Goal: Task Accomplishment & Management: Manage account settings

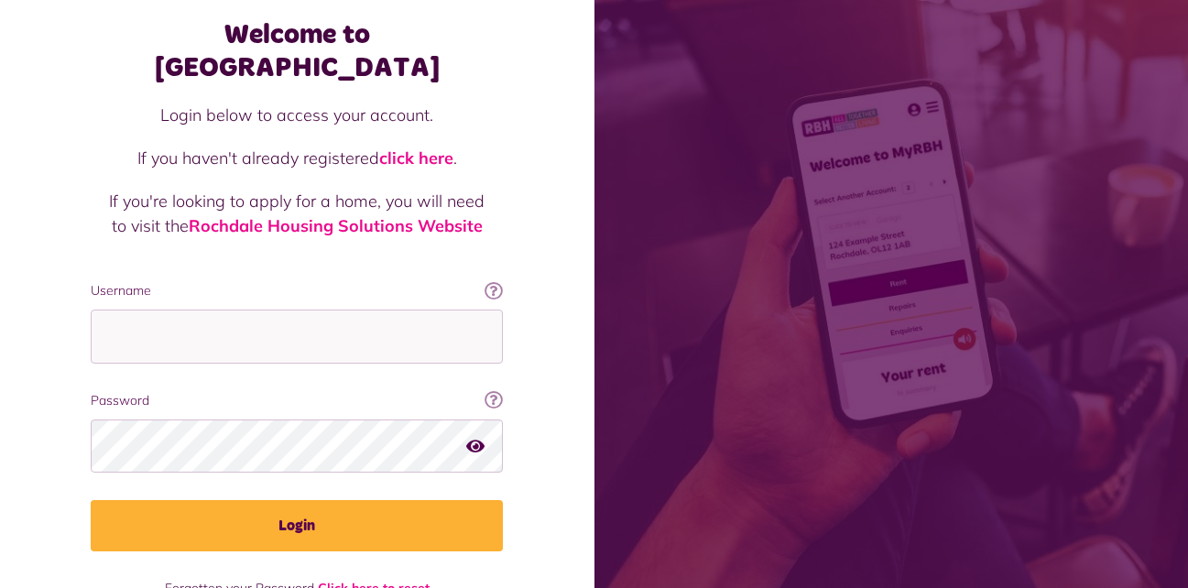
scroll to position [92, 0]
type input "**********"
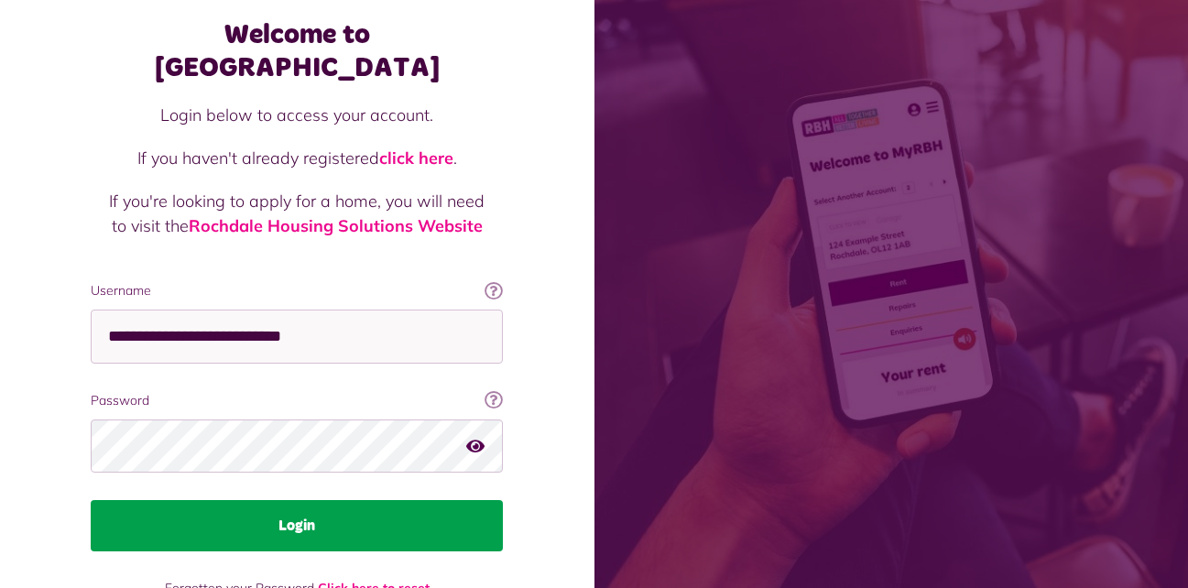
click at [384, 500] on button "Login" at bounding box center [297, 525] width 412 height 51
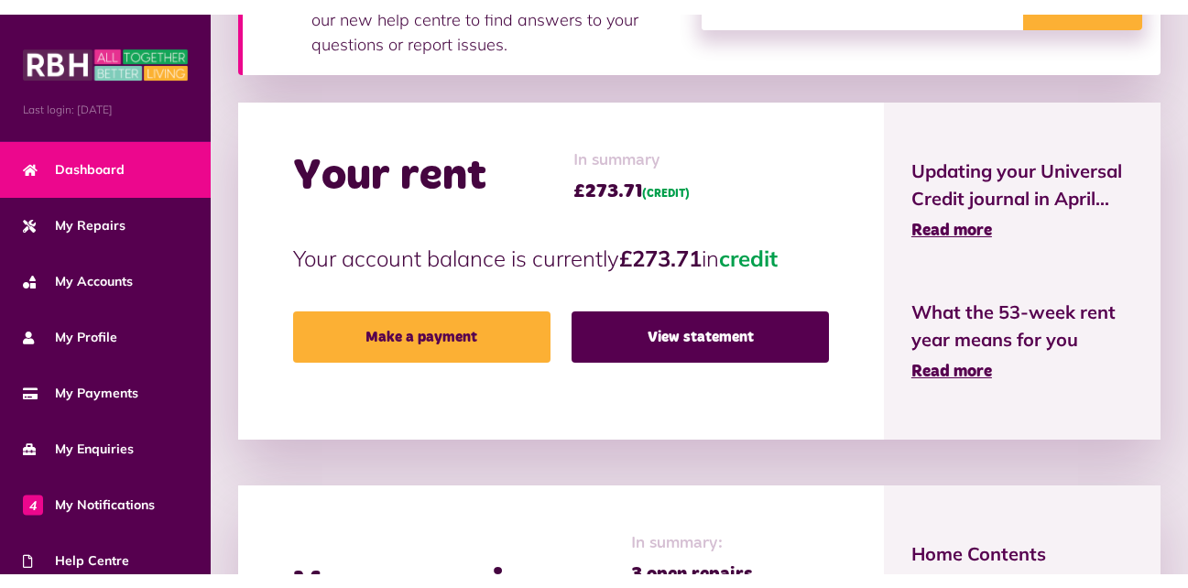
scroll to position [366, 0]
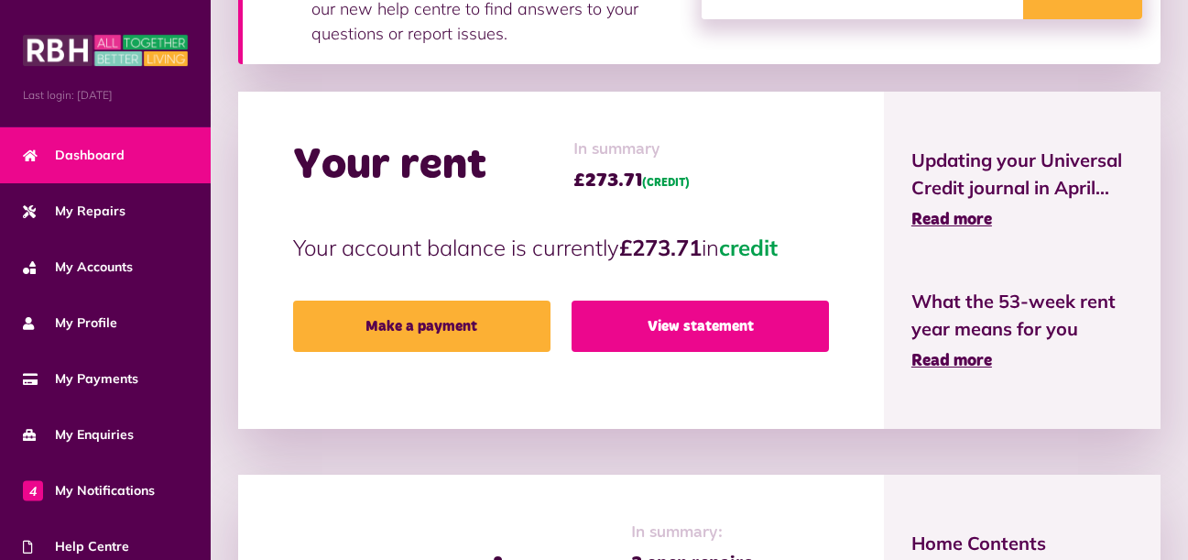
click at [683, 328] on link "View statement" at bounding box center [699, 325] width 257 height 51
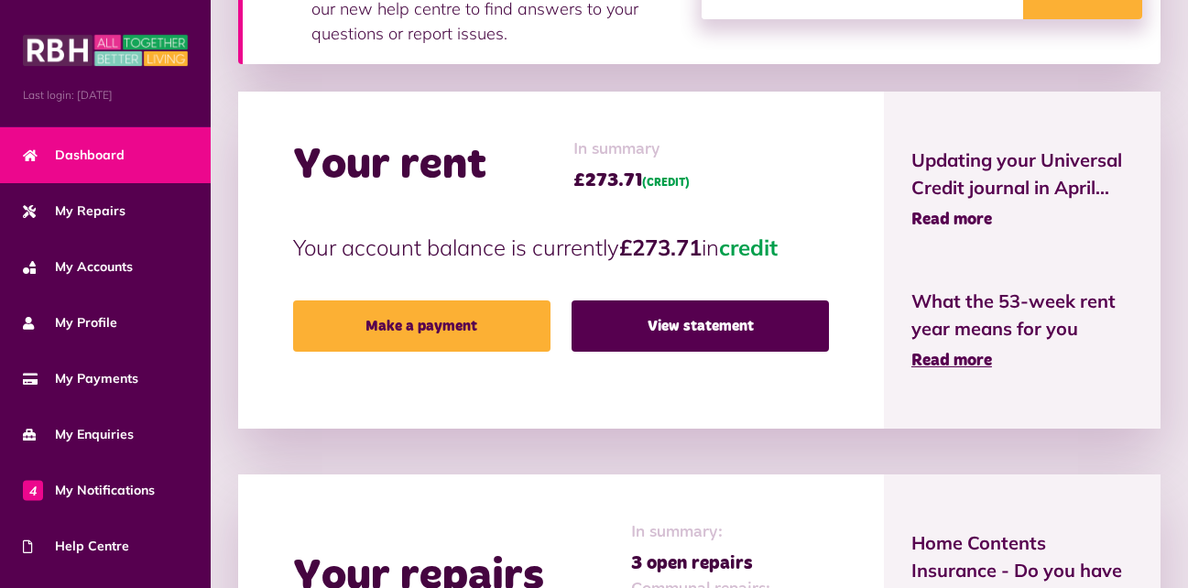
click at [958, 218] on span "Read more" at bounding box center [951, 220] width 81 height 16
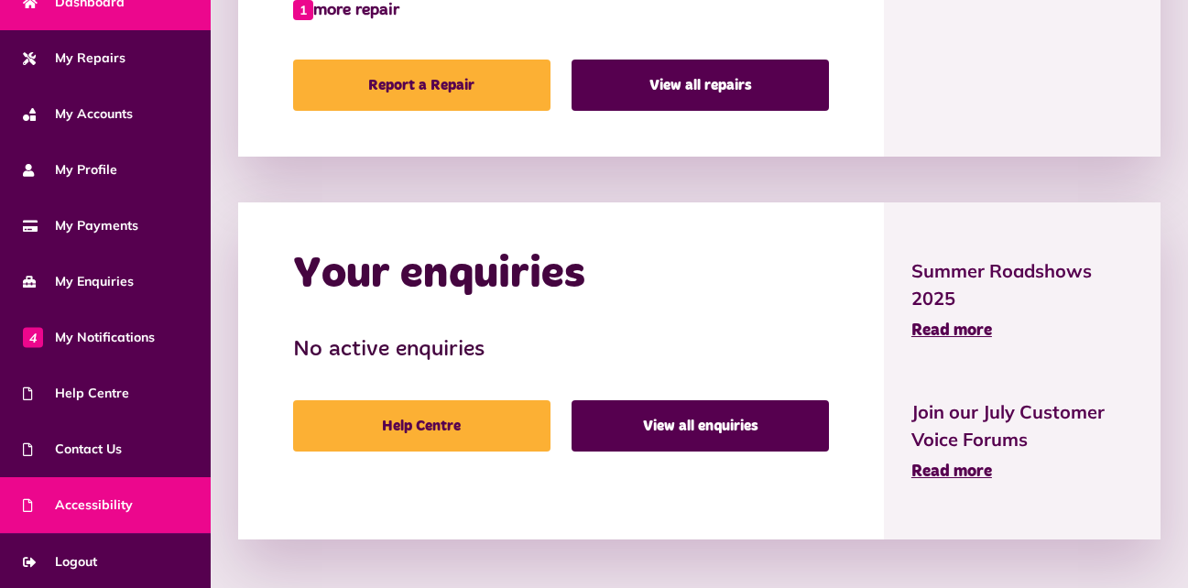
scroll to position [1371, 0]
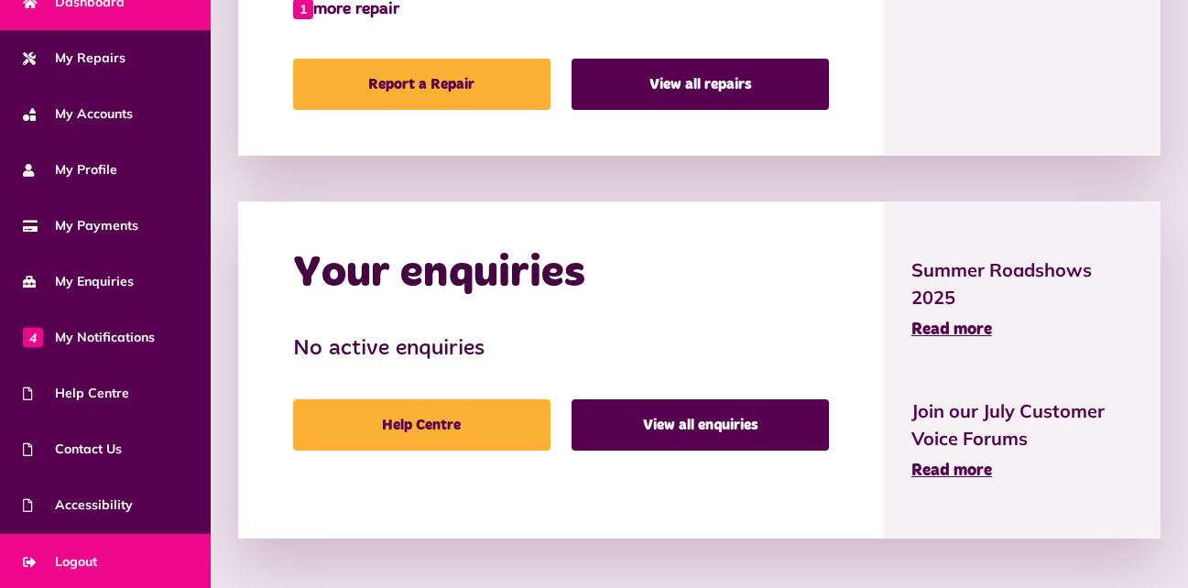
click at [62, 552] on span "Logout" at bounding box center [60, 561] width 74 height 19
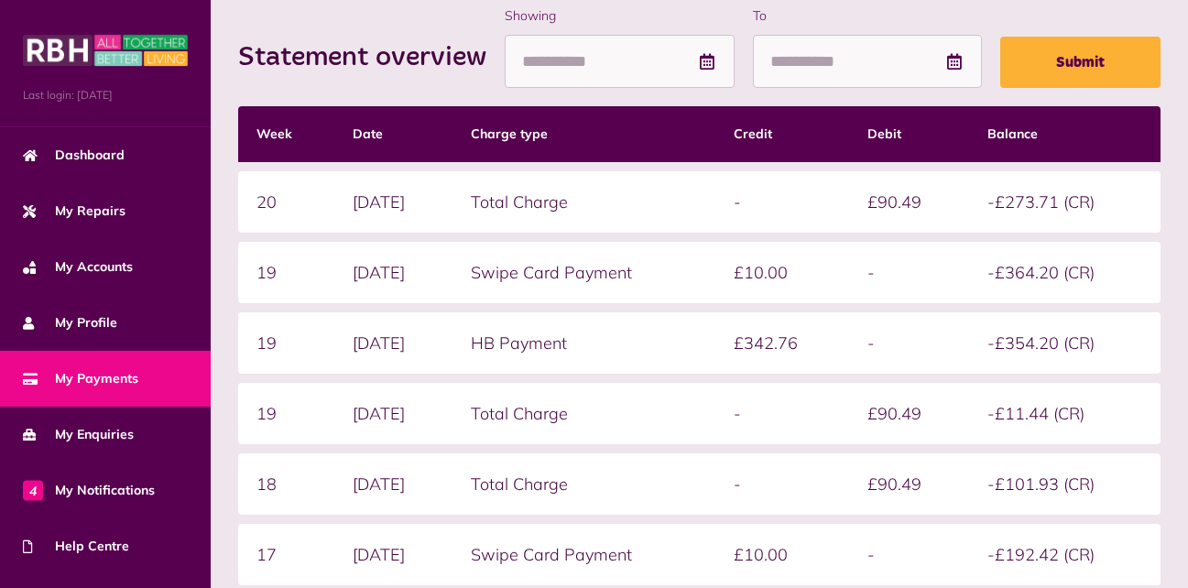
scroll to position [330, 0]
